Goal: Transaction & Acquisition: Purchase product/service

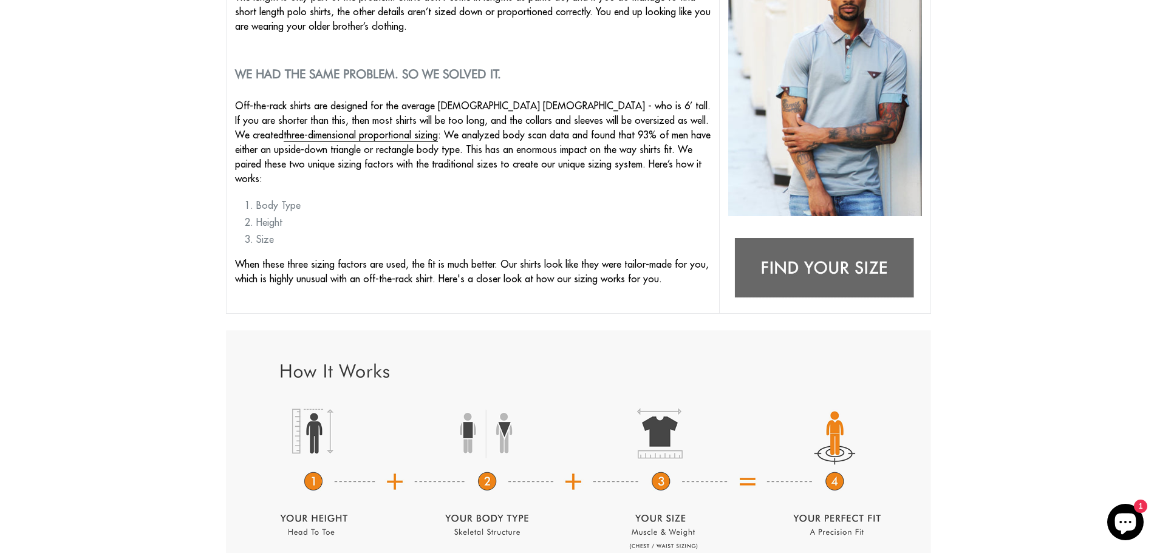
scroll to position [304, 0]
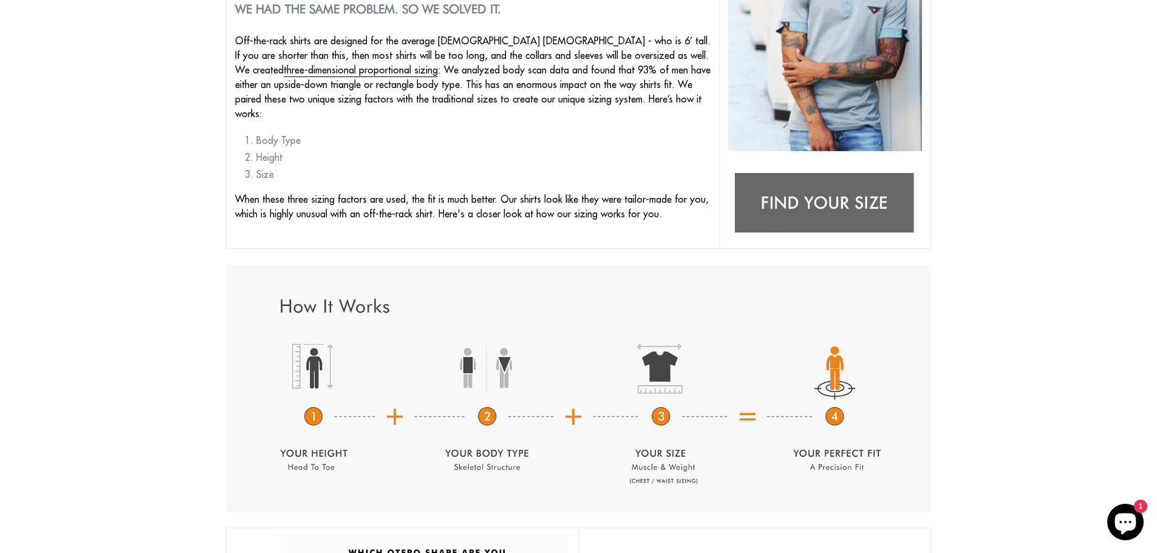
click at [836, 190] on img at bounding box center [825, 204] width 194 height 77
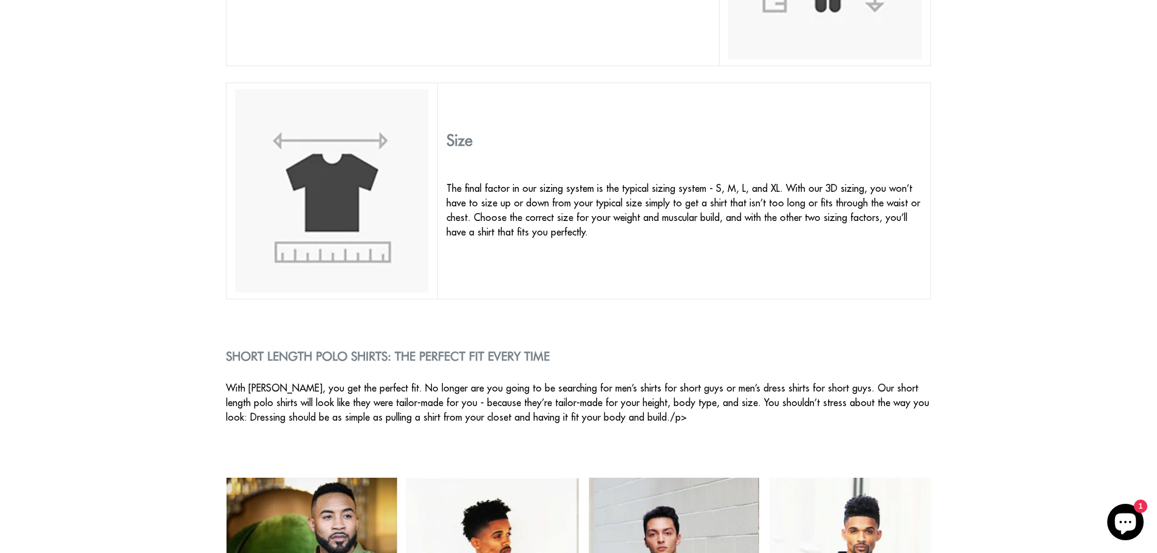
scroll to position [1093, 0]
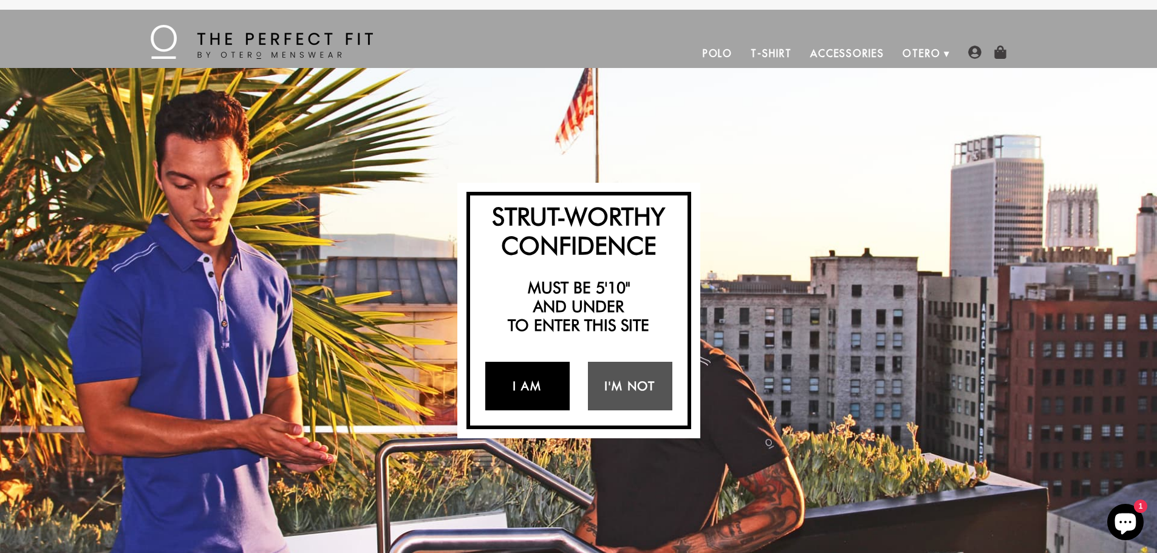
click at [520, 377] on link "I Am" at bounding box center [527, 386] width 84 height 49
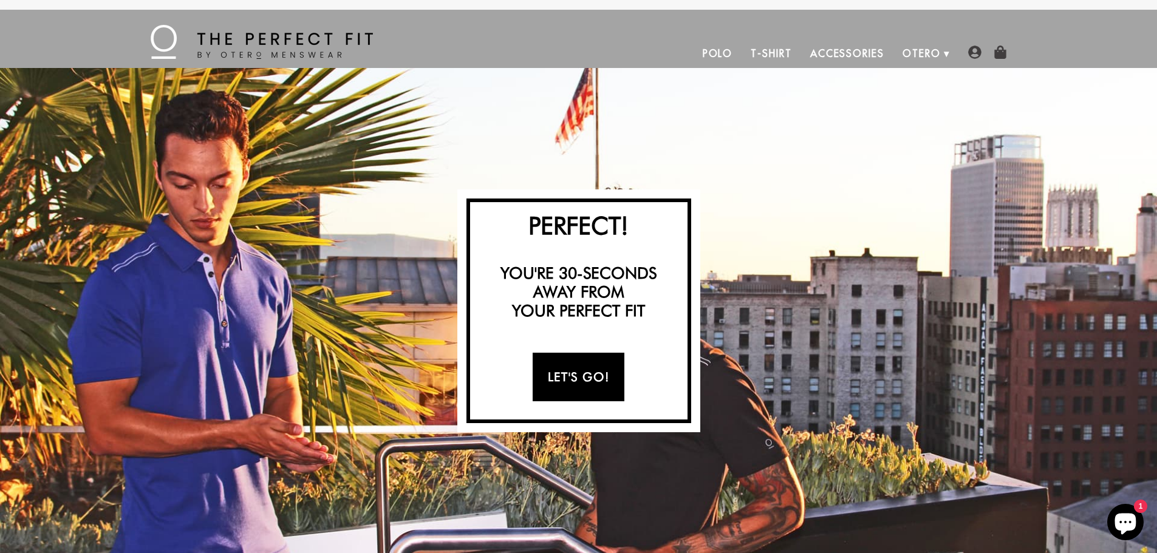
click at [587, 374] on link "Let's Go!" at bounding box center [579, 377] width 92 height 49
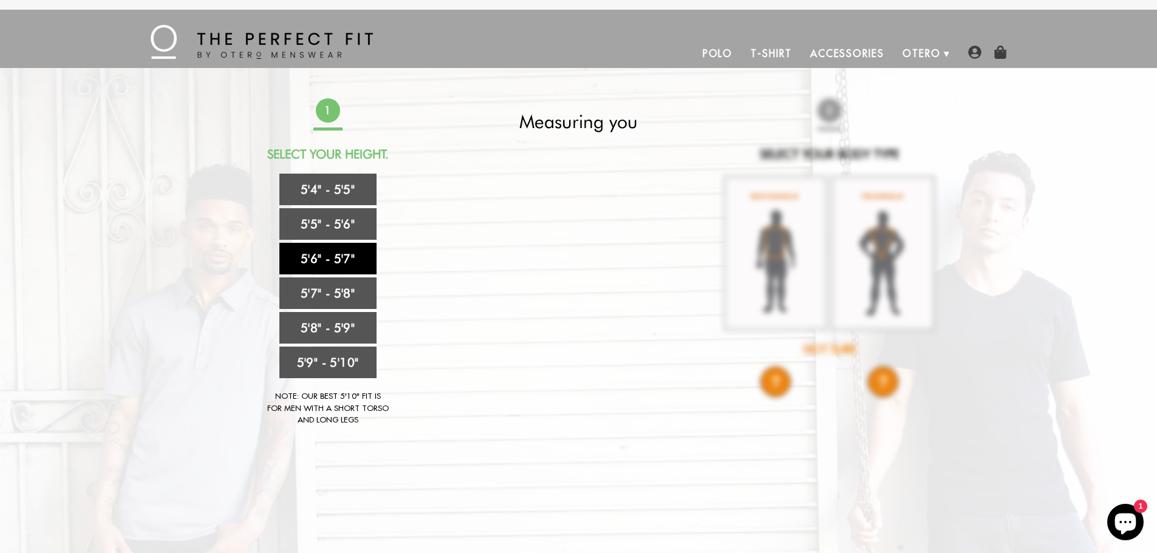
click at [336, 259] on link "5'6" - 5'7"" at bounding box center [327, 259] width 97 height 32
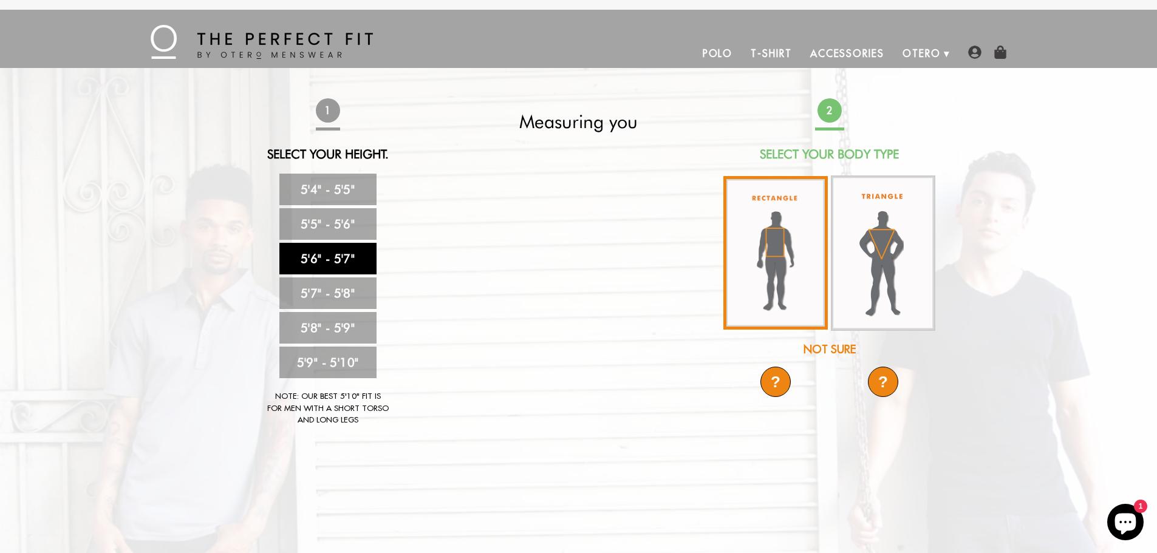
click at [779, 275] on img at bounding box center [775, 253] width 104 height 154
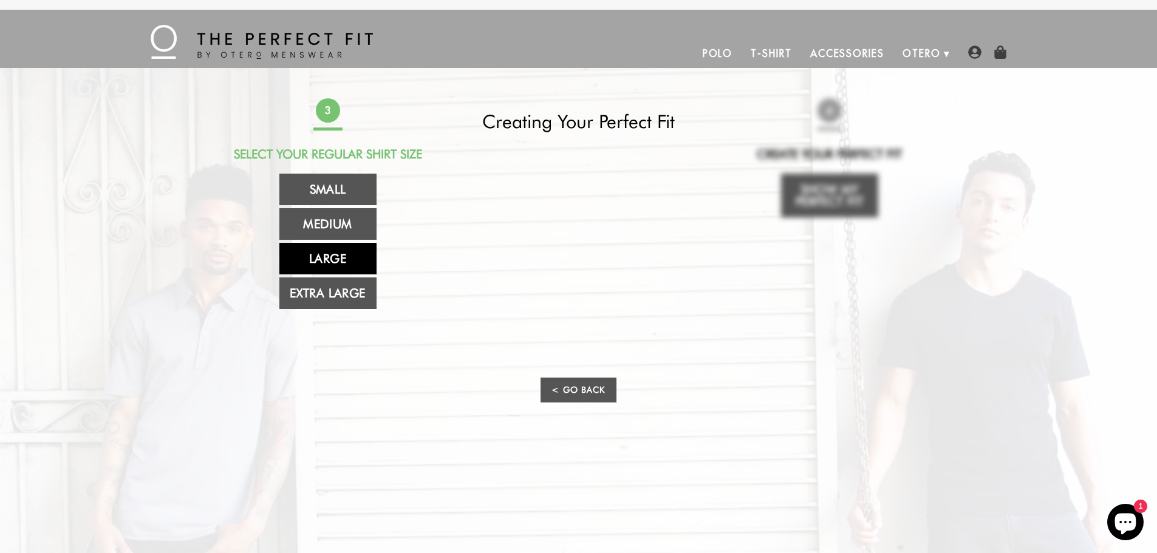
click at [327, 260] on link "Large" at bounding box center [327, 259] width 97 height 32
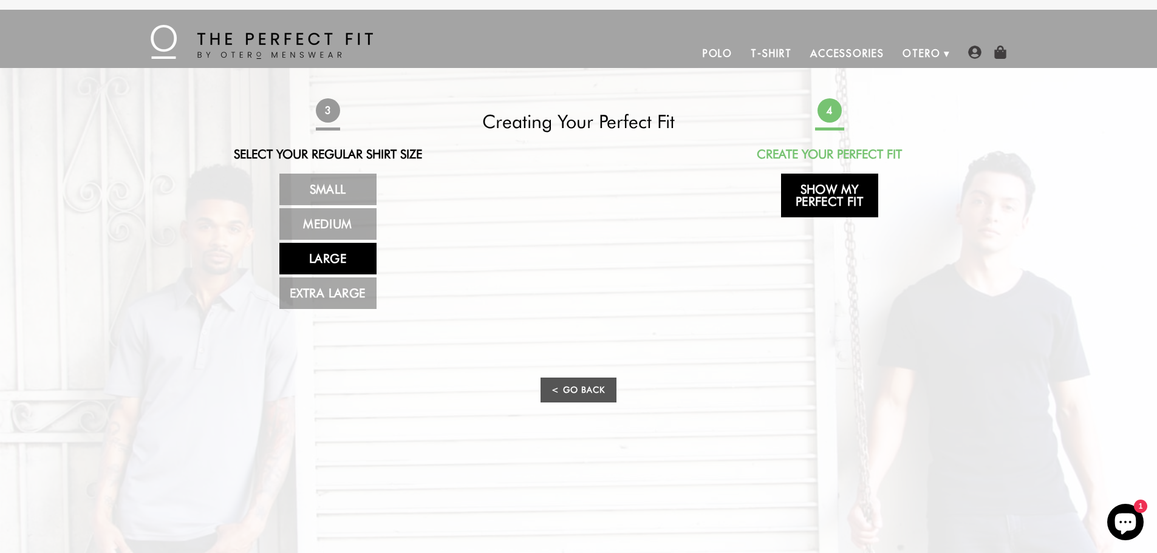
click at [800, 201] on link "Show My Perfect Fit" at bounding box center [829, 196] width 97 height 44
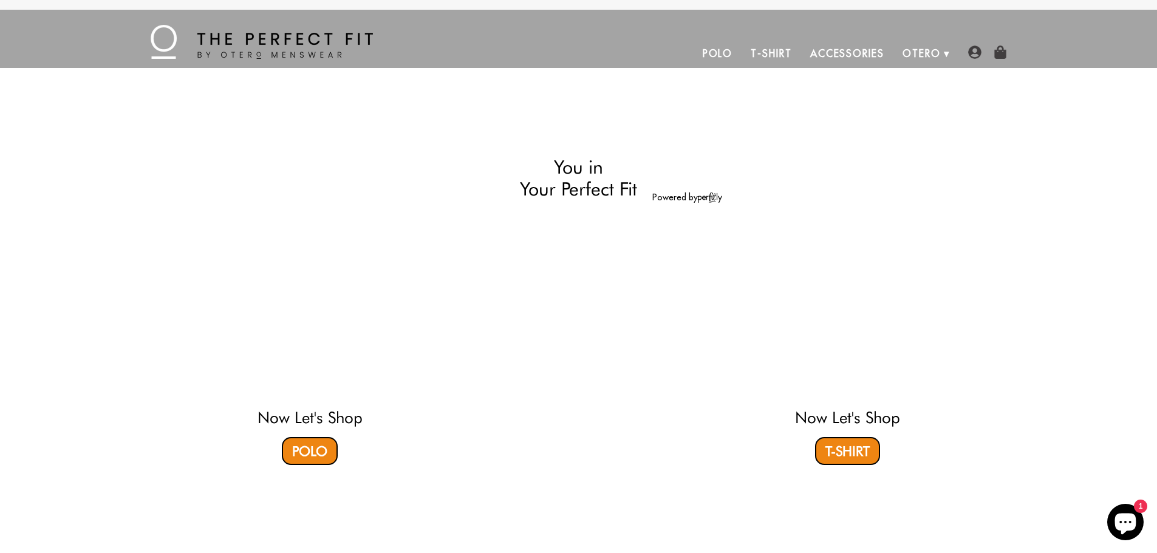
select select "56-57"
select select "L"
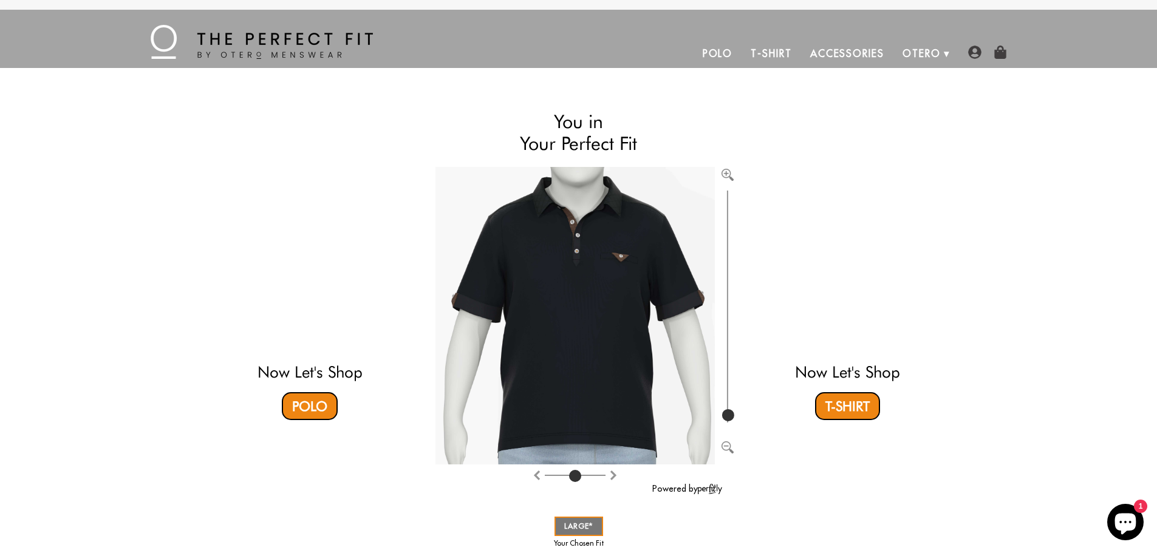
type input "100"
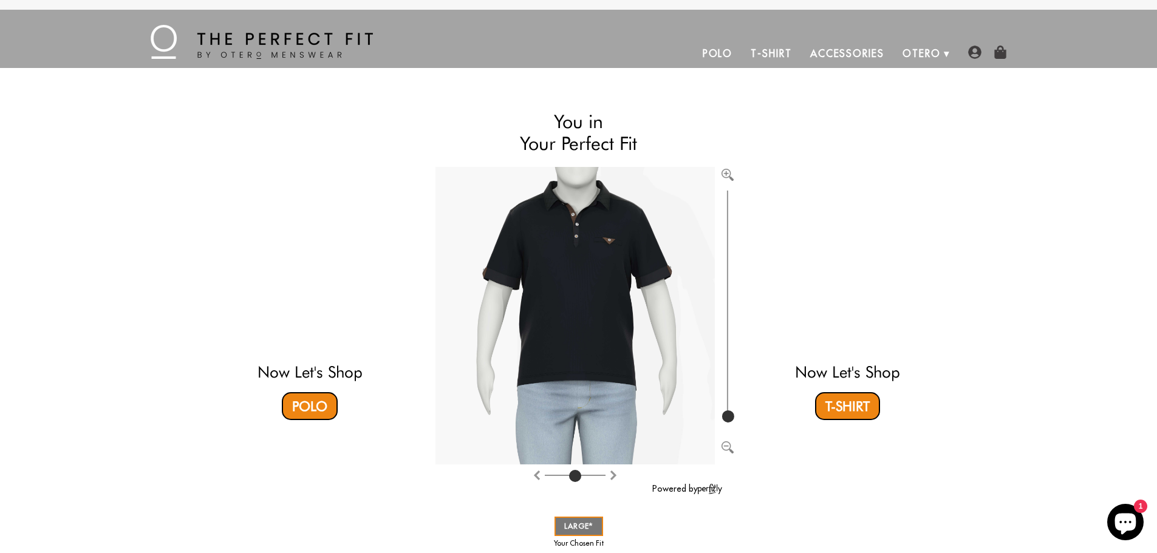
drag, startPoint x: 726, startPoint y: 418, endPoint x: 728, endPoint y: 425, distance: 6.8
click at [728, 425] on input "range" at bounding box center [728, 307] width 12 height 238
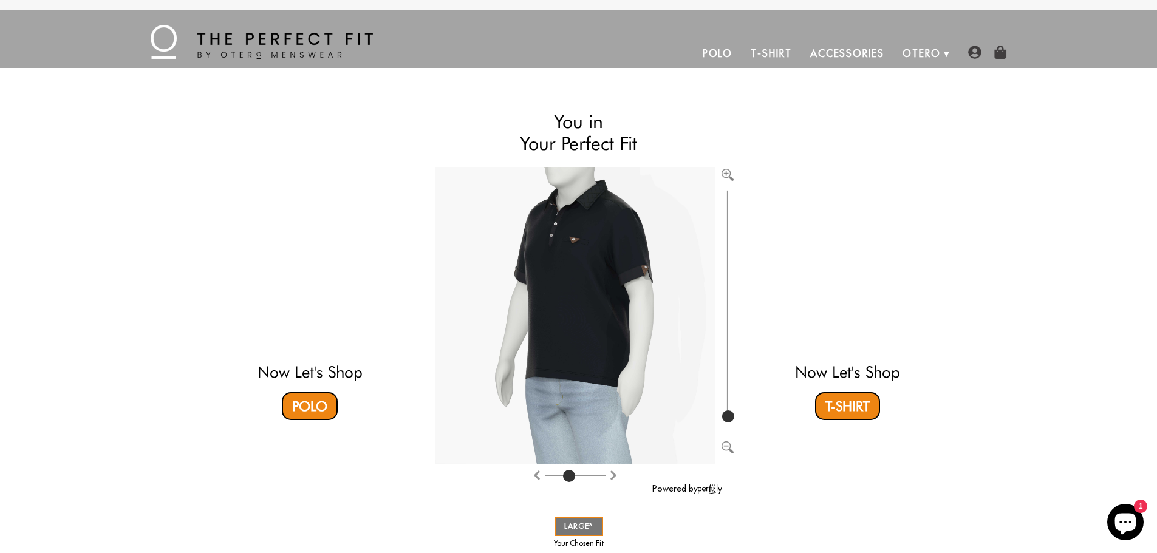
type input "4"
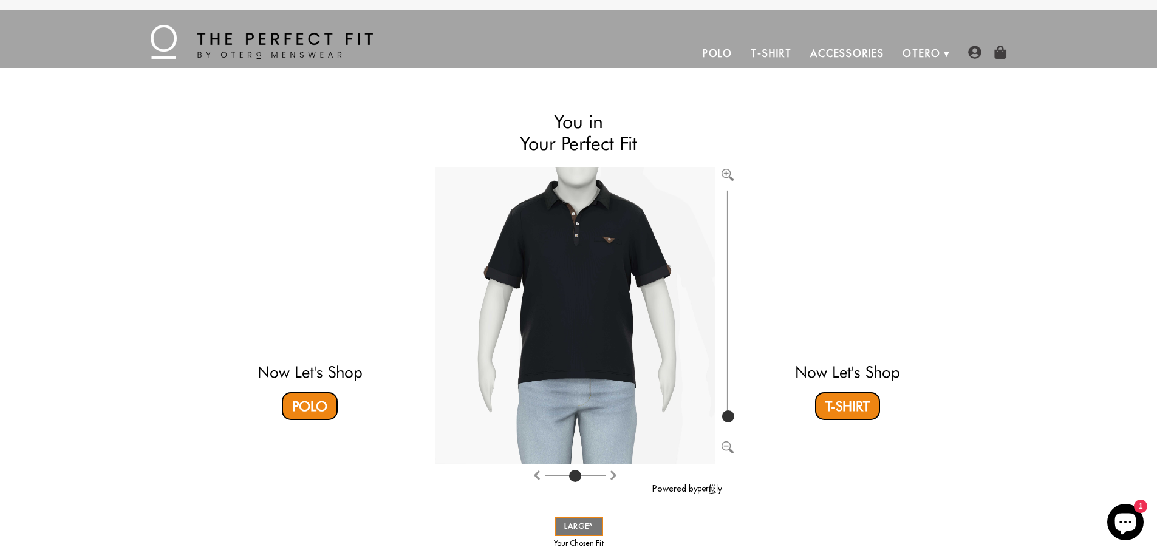
click at [575, 479] on input "range" at bounding box center [575, 477] width 61 height 1
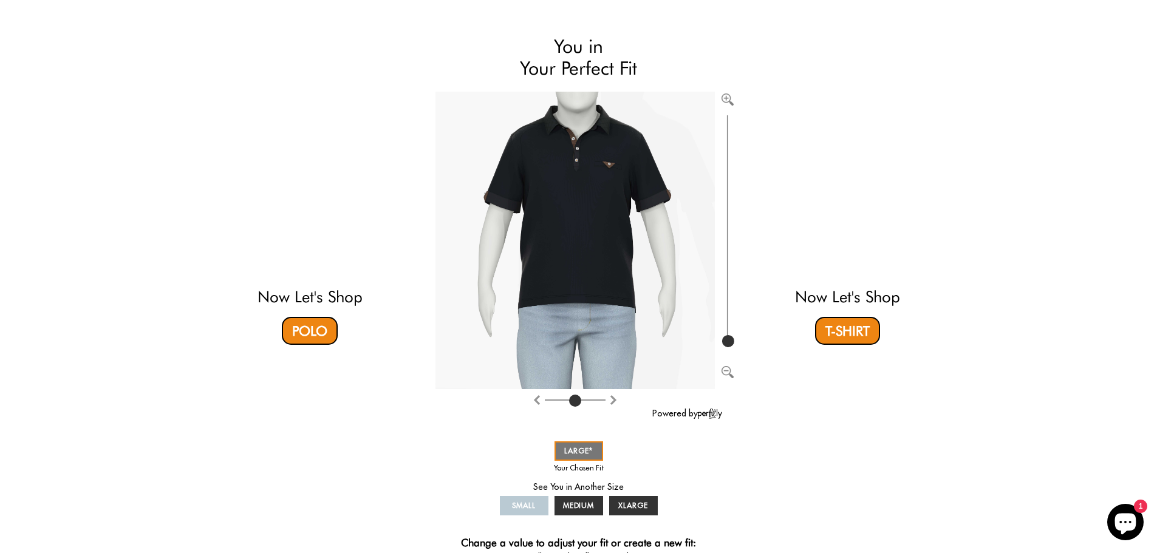
scroll to position [61, 0]
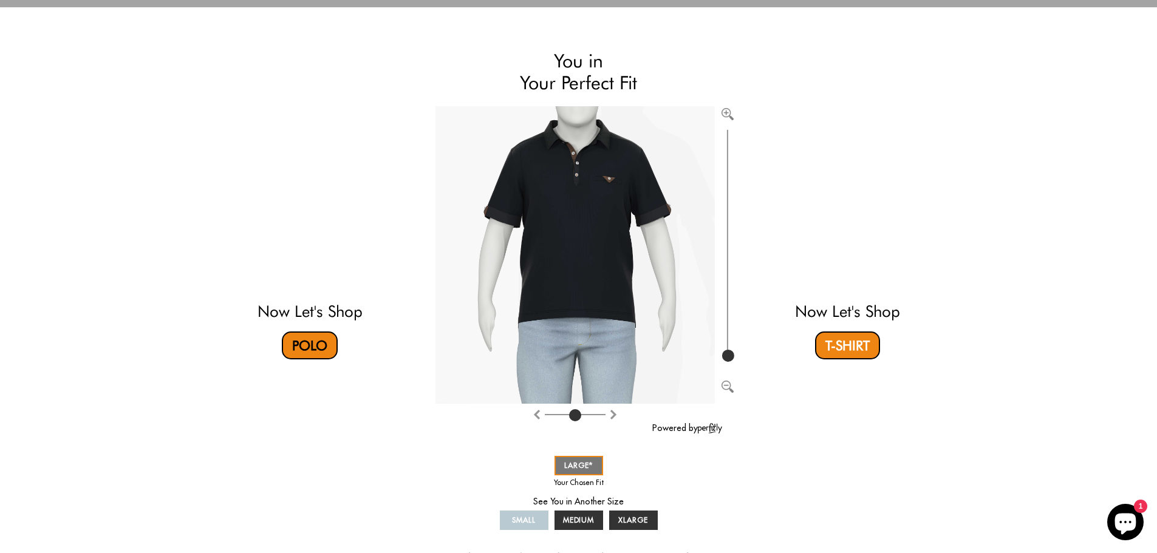
click at [296, 343] on link "Polo" at bounding box center [310, 346] width 56 height 28
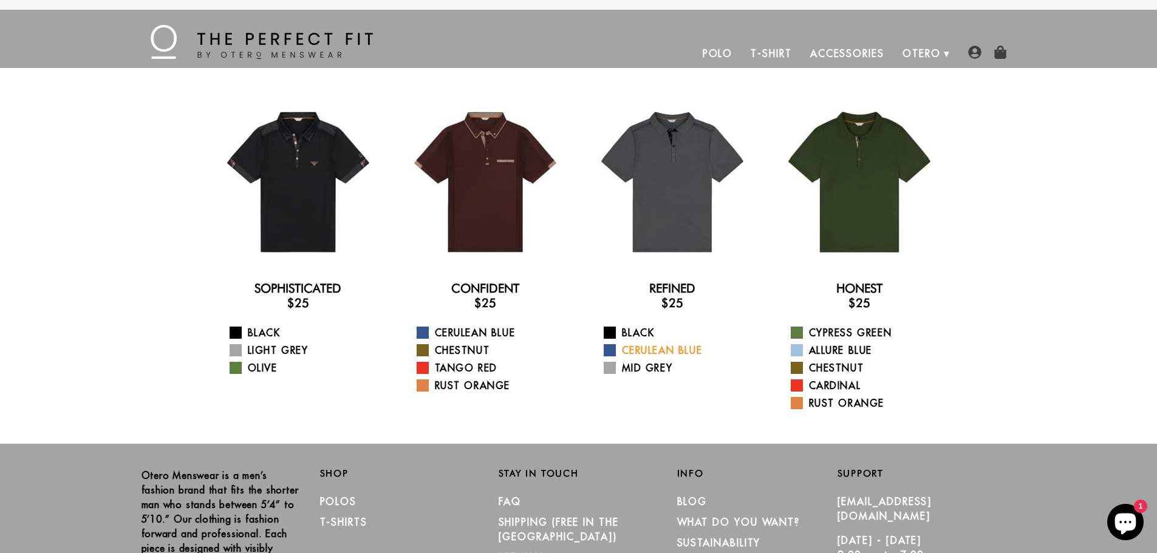
click at [673, 350] on link "Cerulean Blue" at bounding box center [680, 350] width 152 height 15
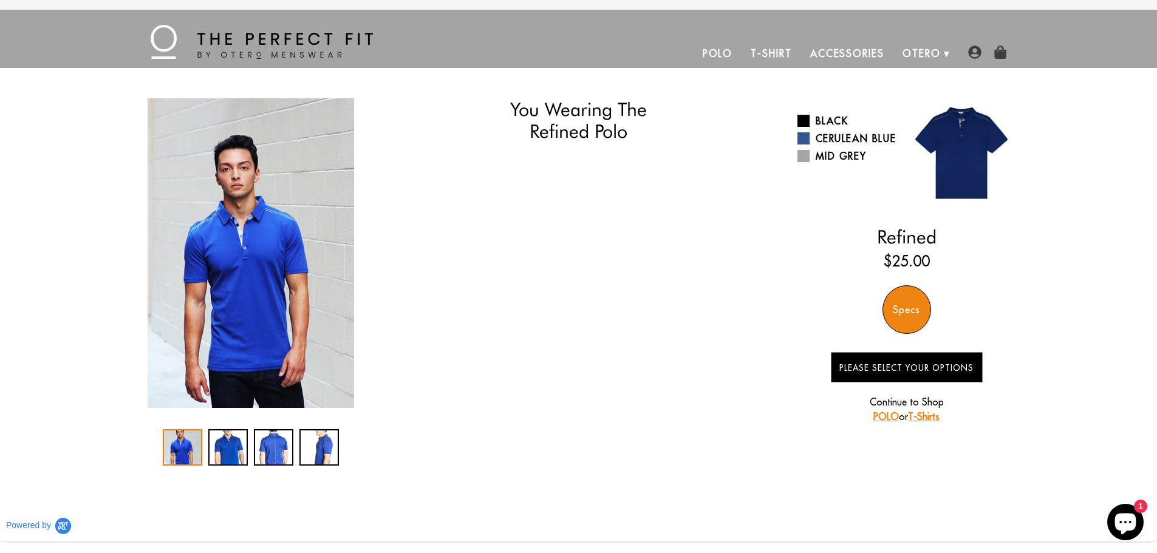
select select "56-57"
select select "L"
